Goal: Information Seeking & Learning: Learn about a topic

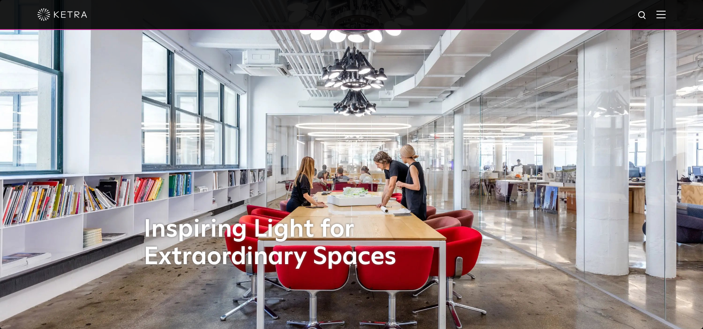
click at [666, 13] on img at bounding box center [660, 14] width 9 height 8
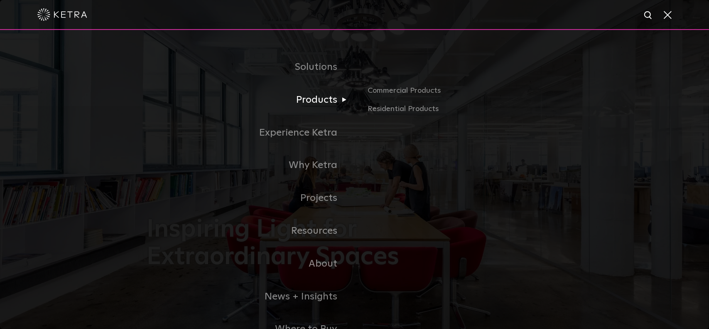
click at [319, 101] on link "Products" at bounding box center [251, 100] width 208 height 33
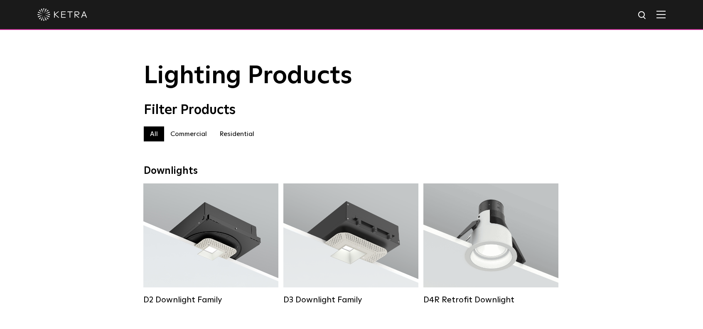
click at [241, 135] on label "Residential" at bounding box center [236, 133] width 47 height 15
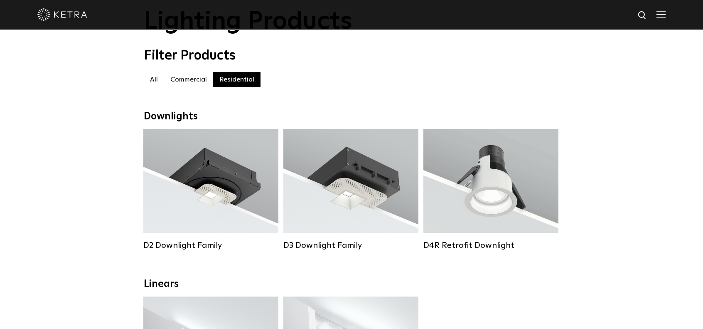
scroll to position [42, 0]
